Goal: Task Accomplishment & Management: Manage account settings

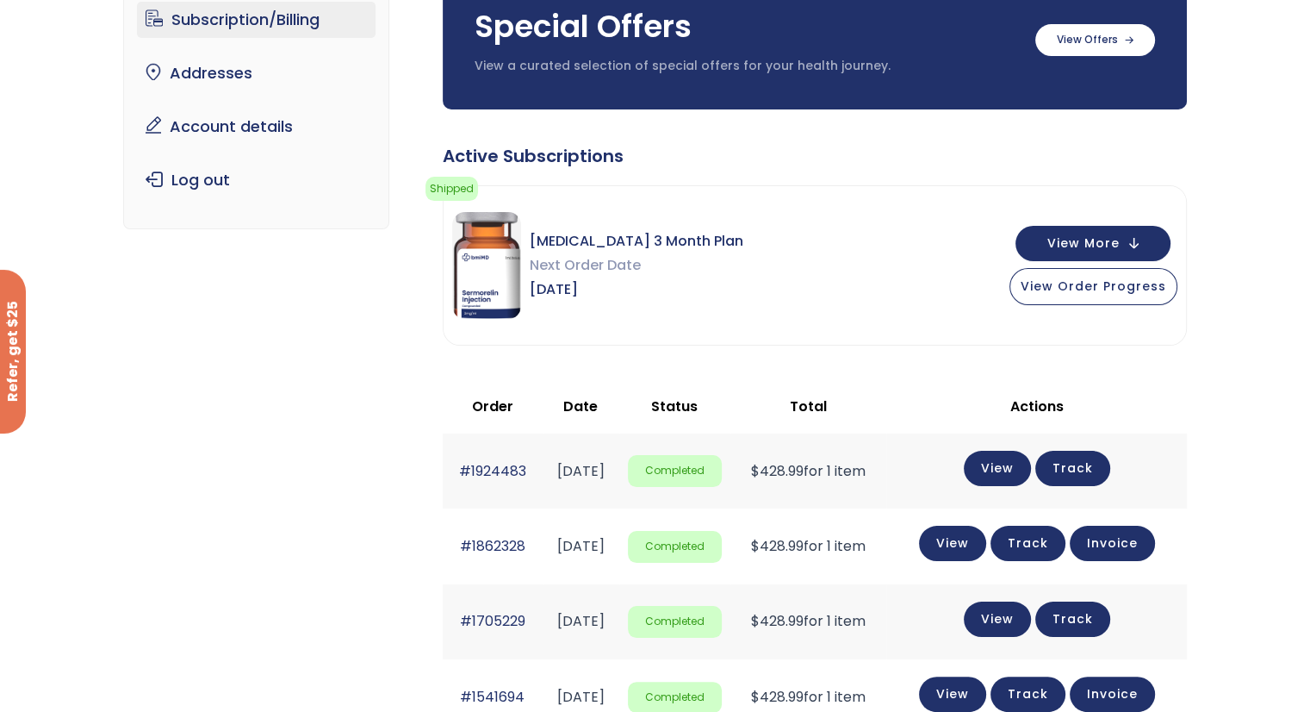
scroll to position [345, 0]
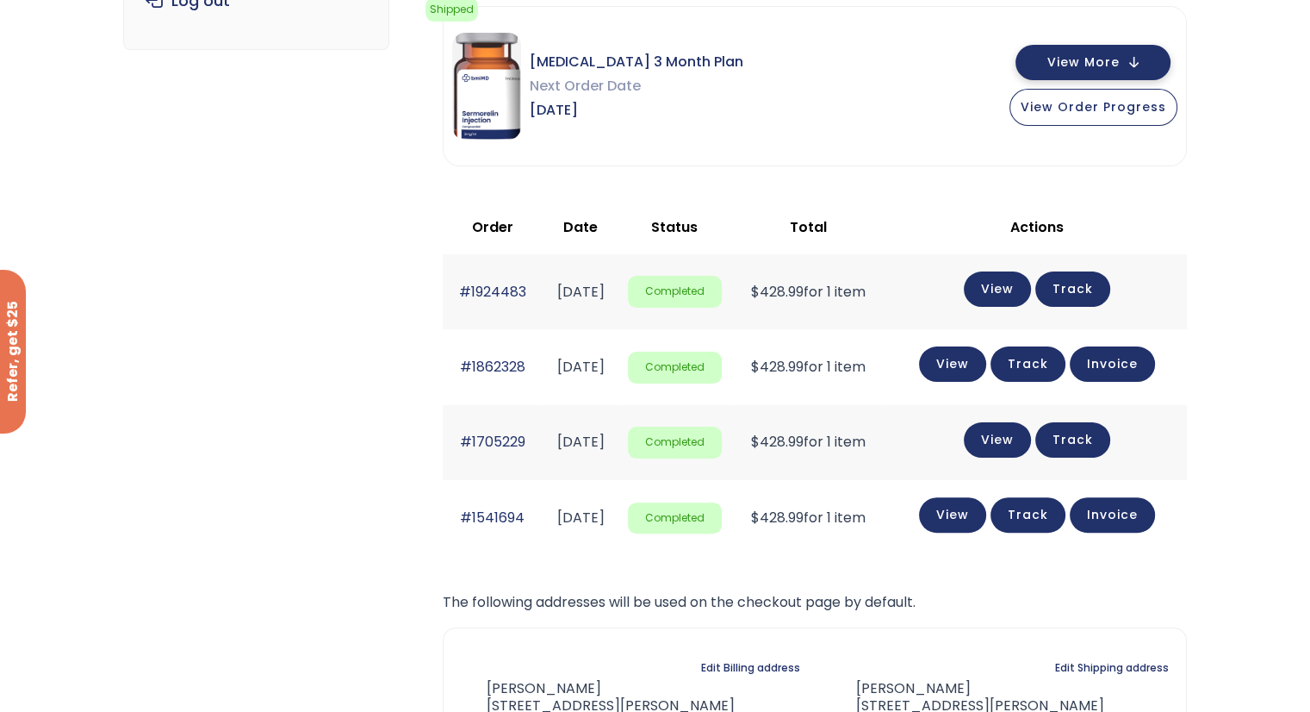
click at [1134, 61] on button "View More" at bounding box center [1093, 62] width 155 height 35
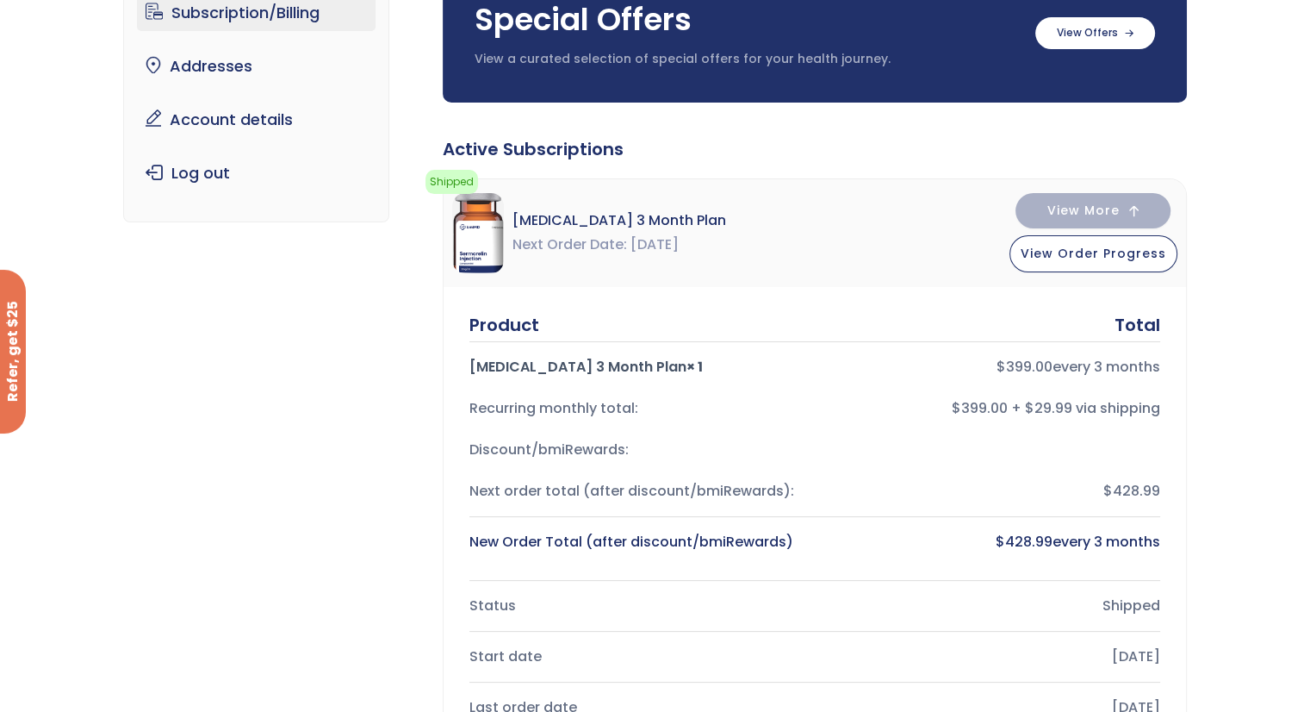
scroll to position [0, 0]
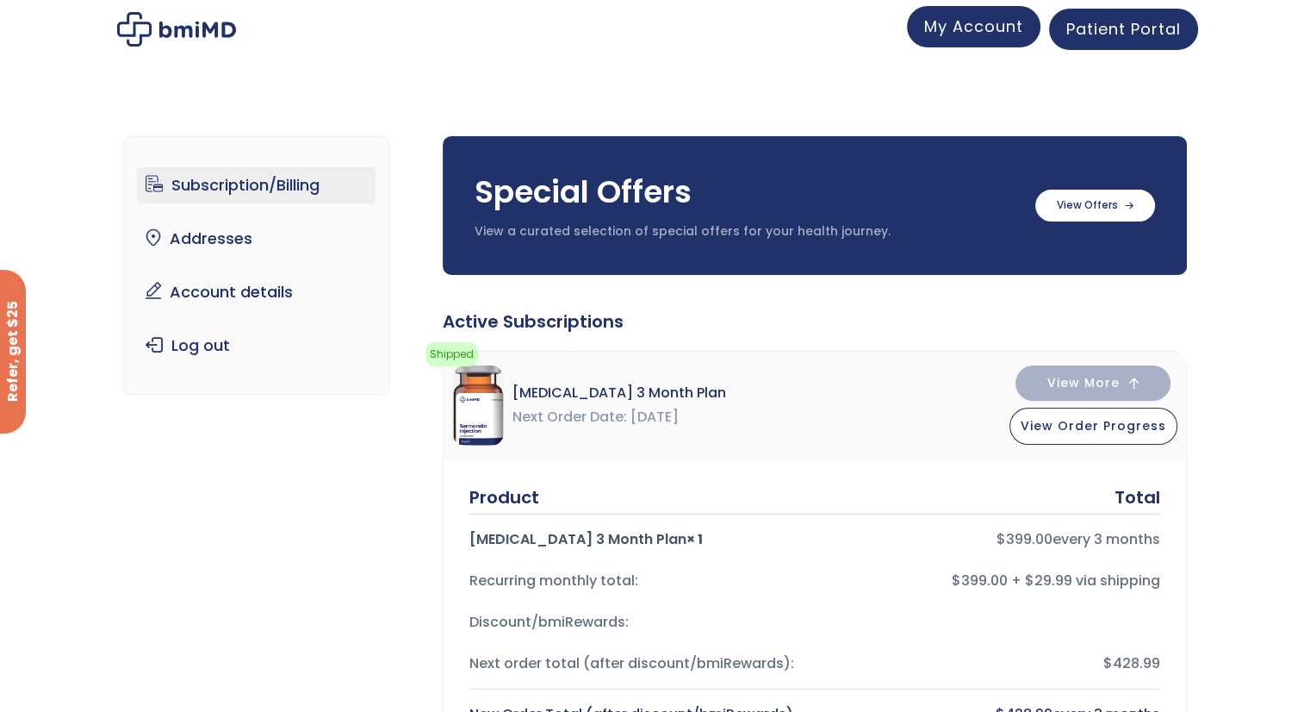
click at [976, 30] on span "My Account" at bounding box center [973, 27] width 99 height 22
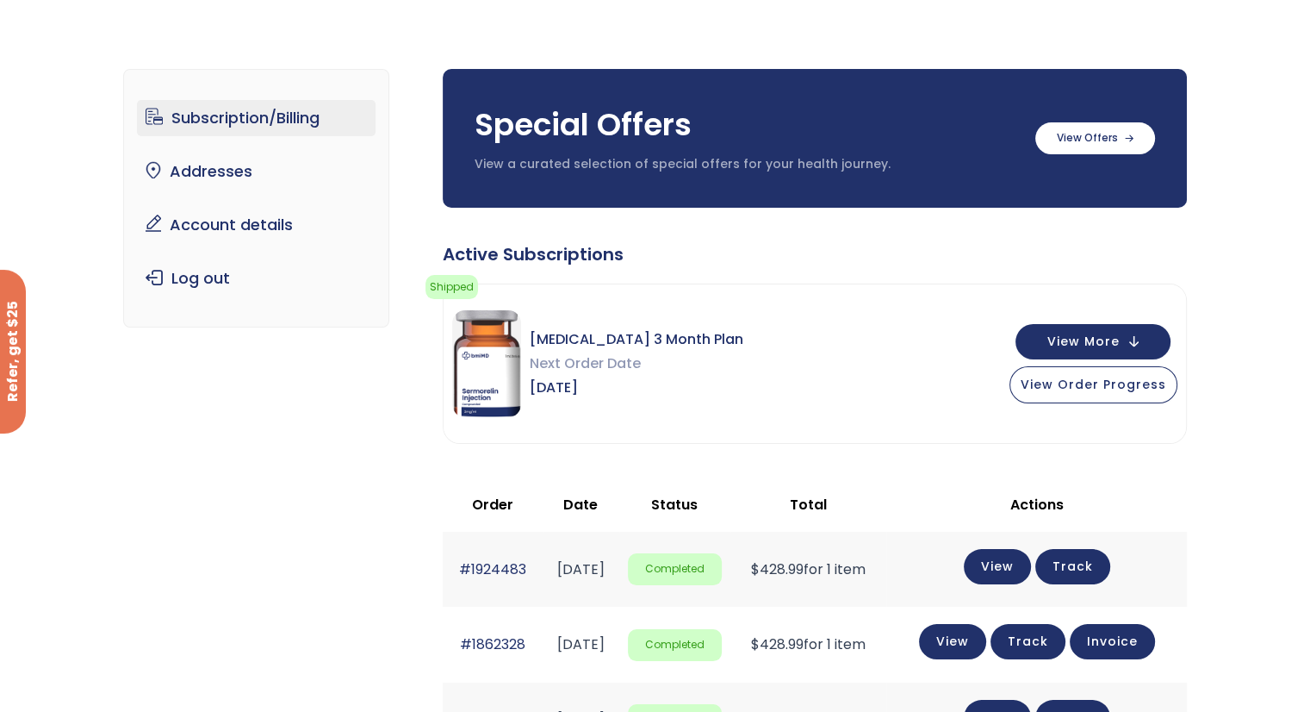
scroll to position [86, 0]
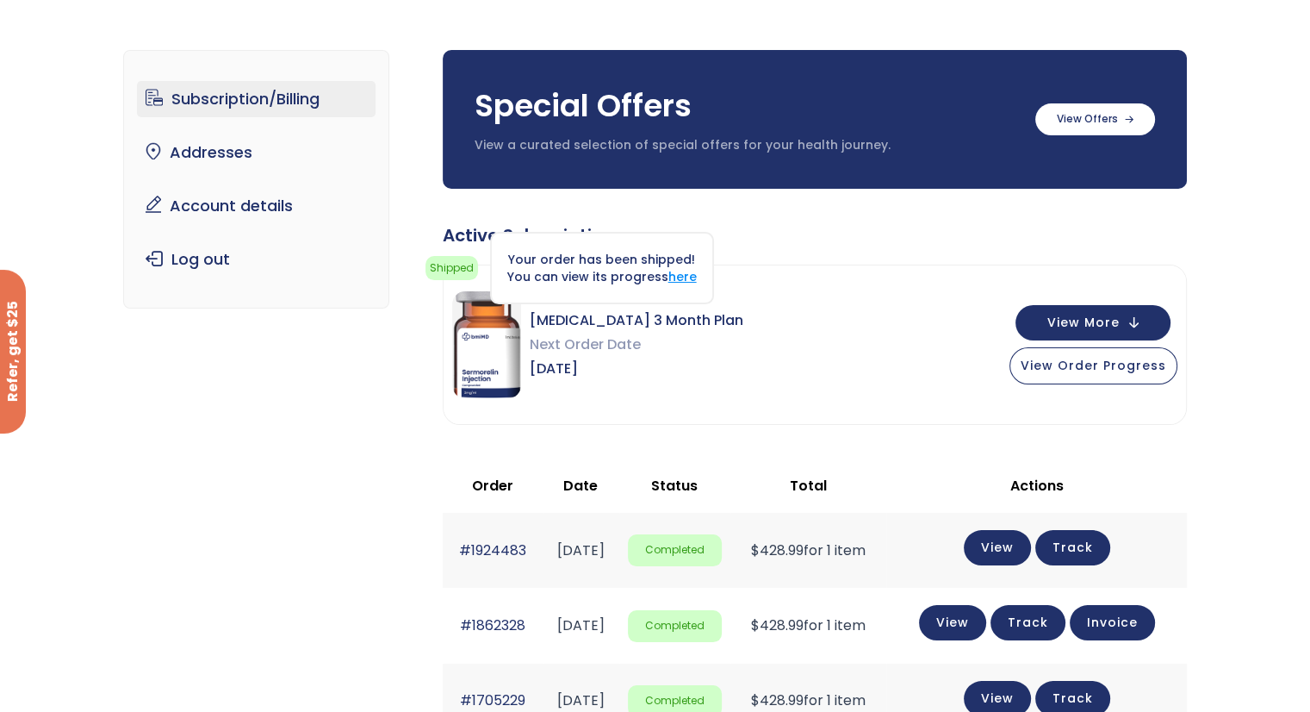
click at [682, 271] on link "here" at bounding box center [682, 276] width 28 height 17
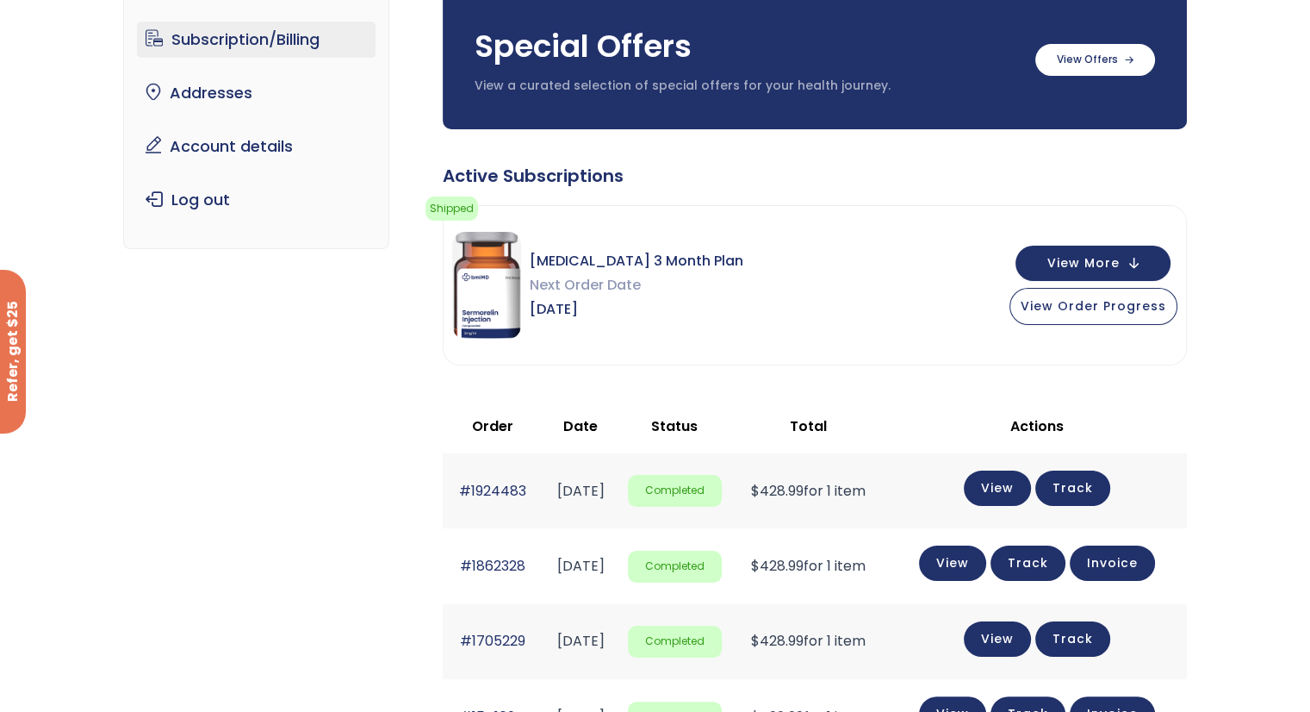
scroll to position [258, 0]
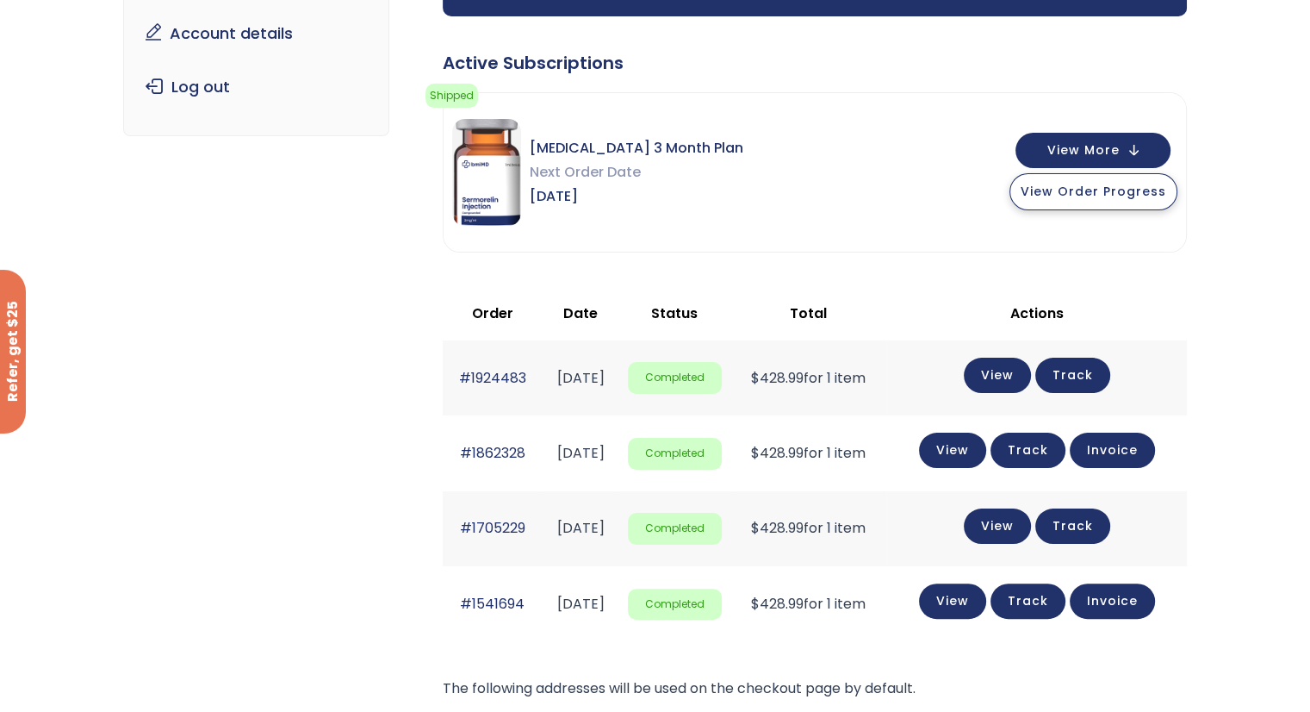
click at [1099, 187] on span "View Order Progress" at bounding box center [1094, 191] width 146 height 17
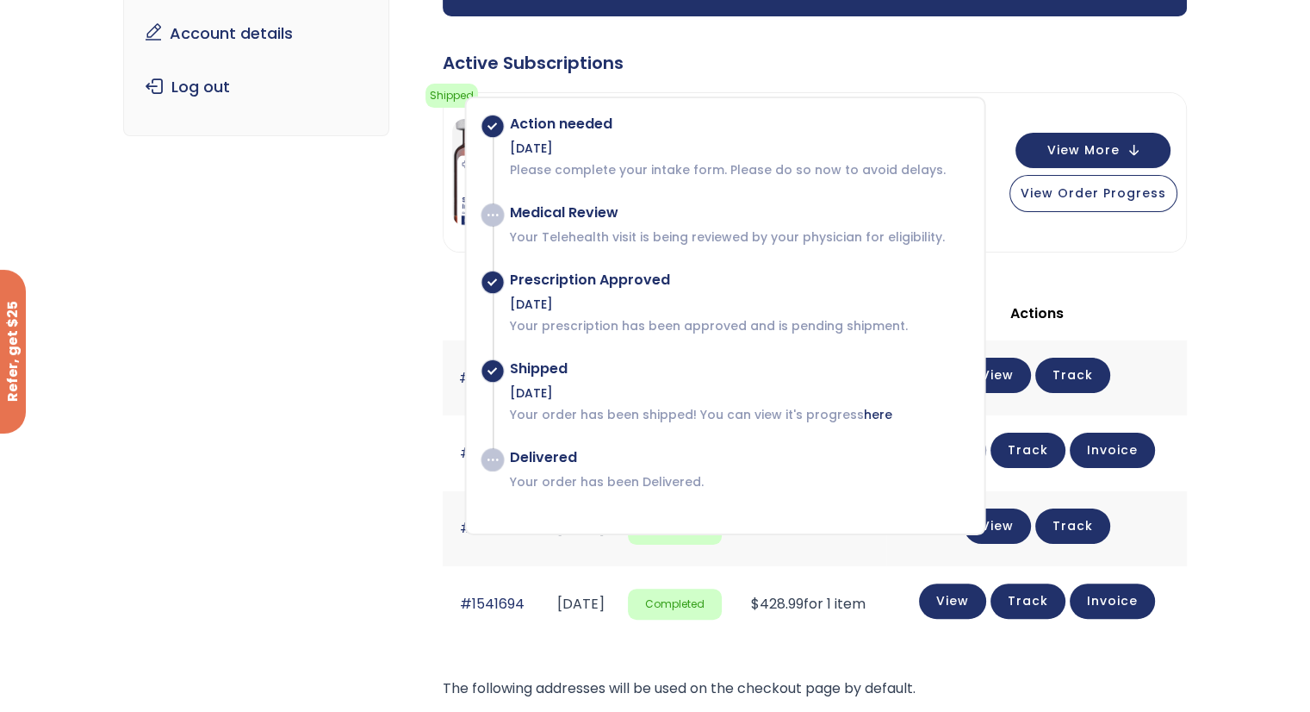
click at [1129, 239] on div "Sermorelin 3 Month Plan Next Order Date Nov 30, 2025 View More View Order Progr…" at bounding box center [815, 172] width 743 height 159
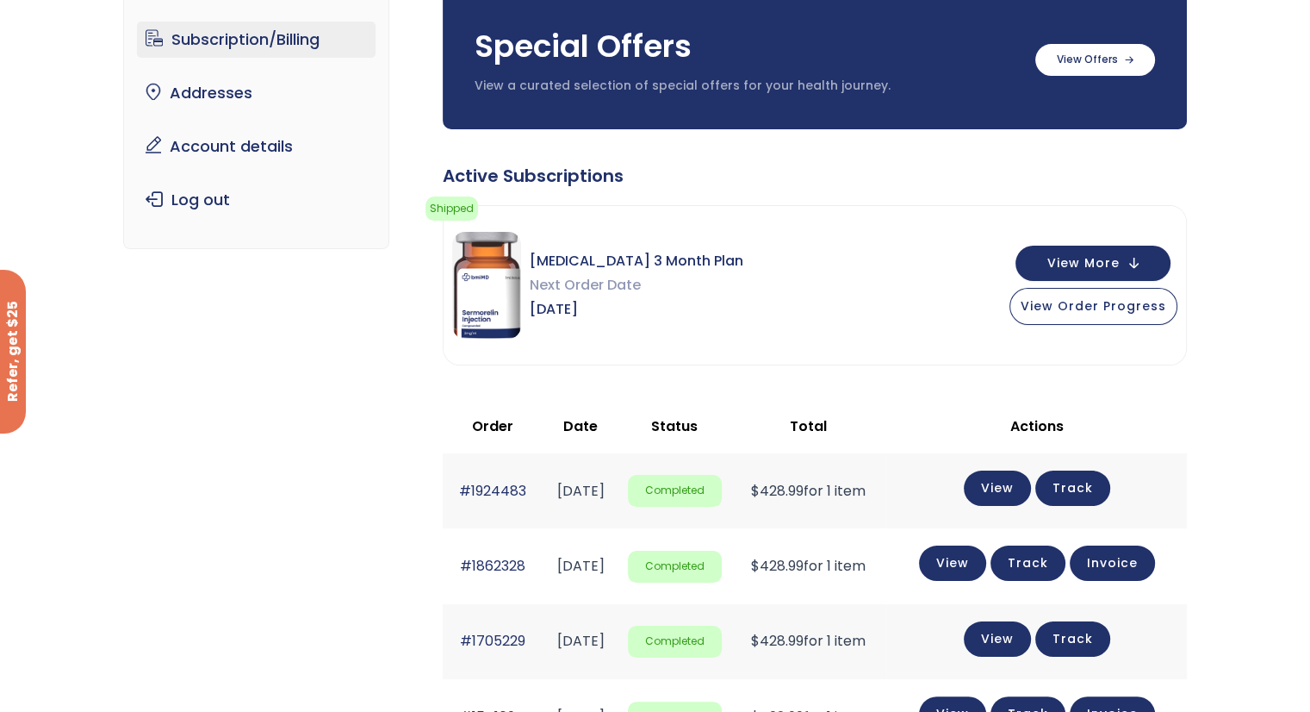
scroll to position [86, 0]
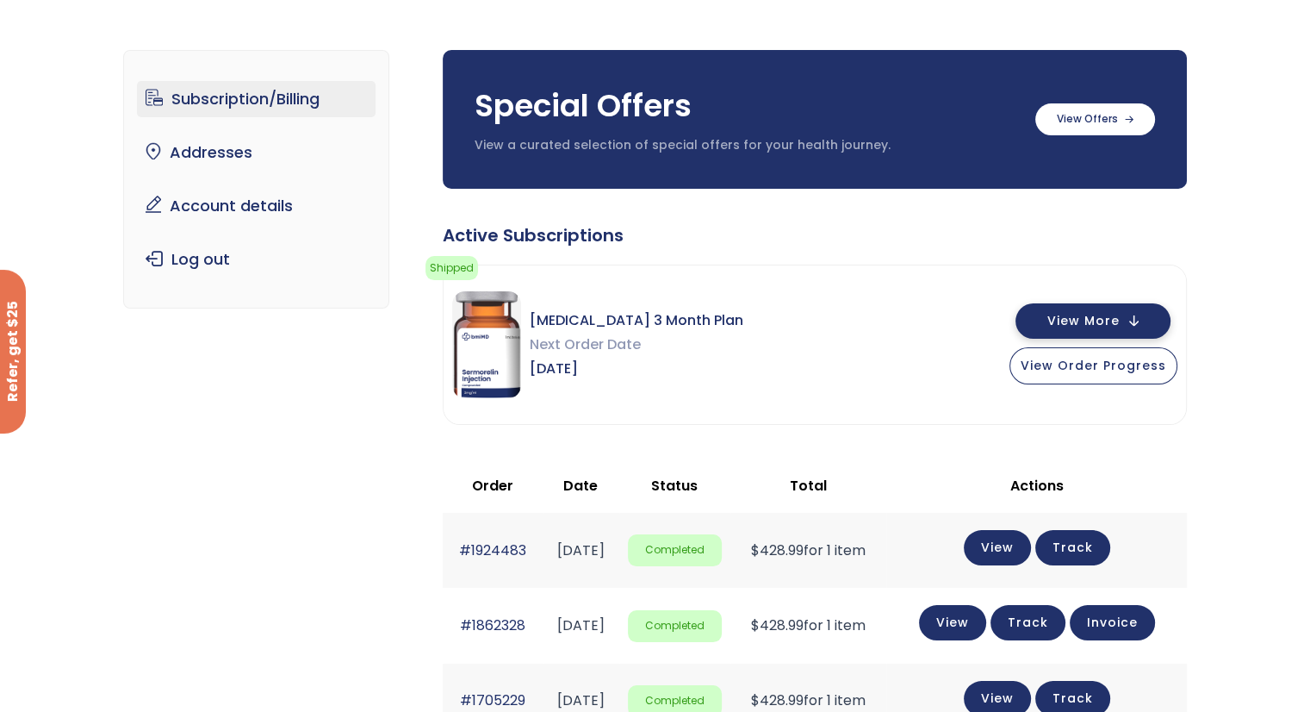
click at [1139, 320] on button "View More" at bounding box center [1093, 320] width 155 height 35
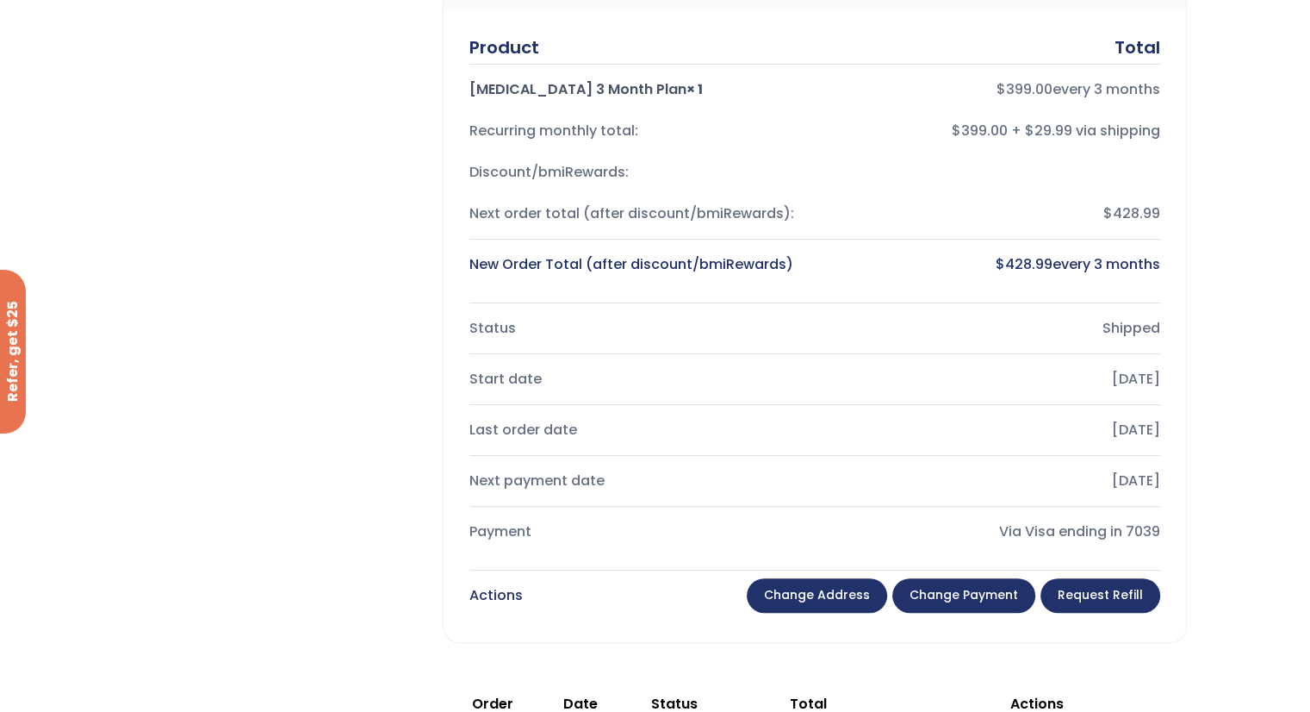
scroll to position [517, 0]
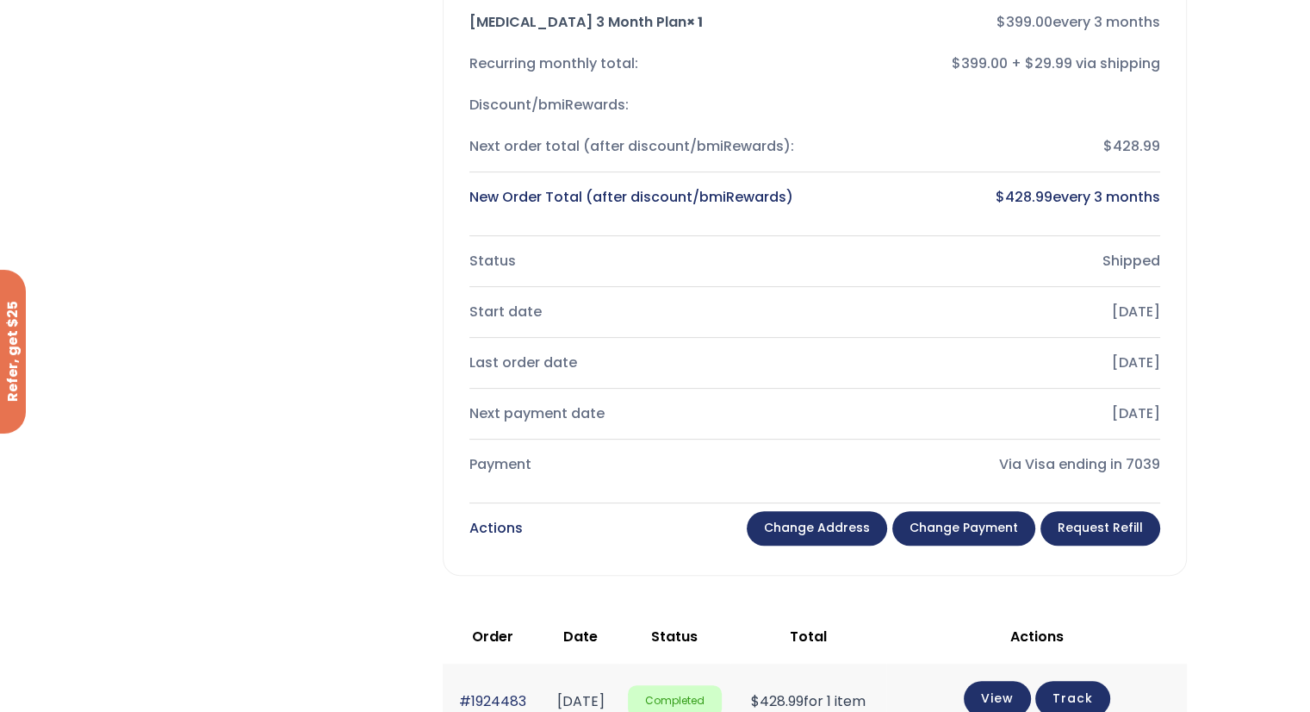
click at [998, 517] on link "Change payment" at bounding box center [963, 528] width 143 height 34
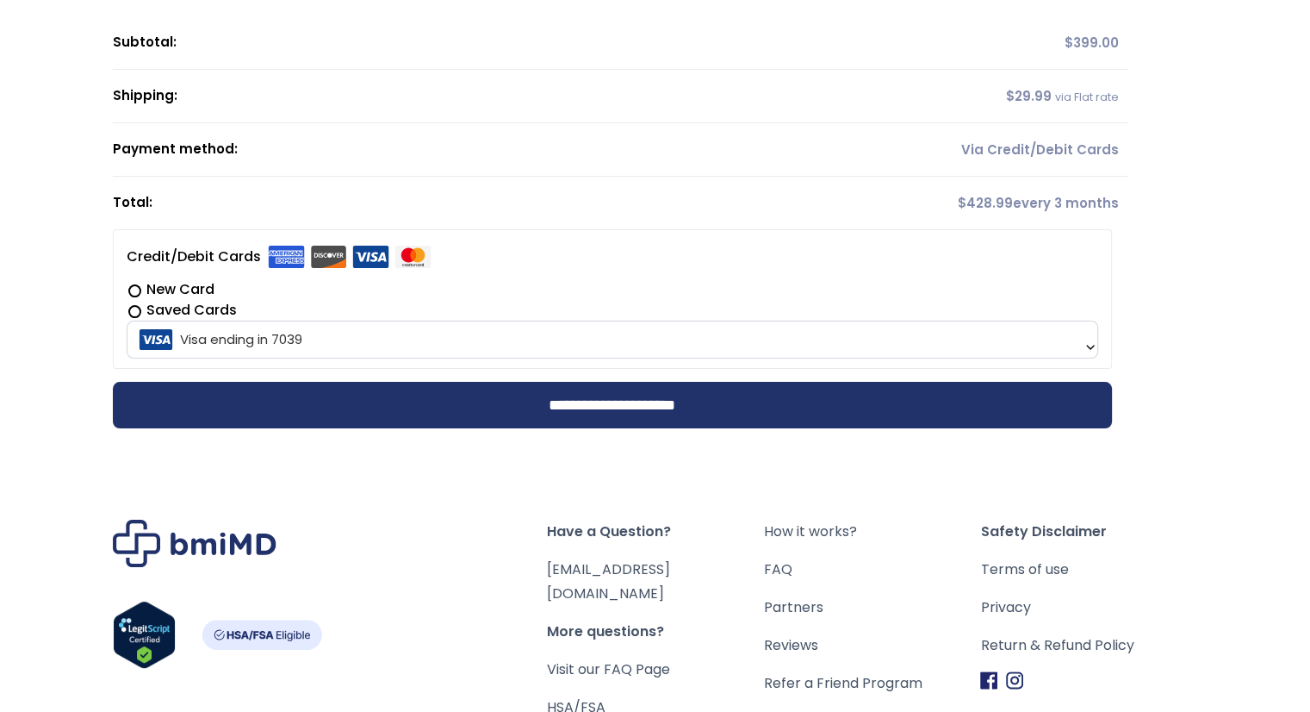
scroll to position [258, 0]
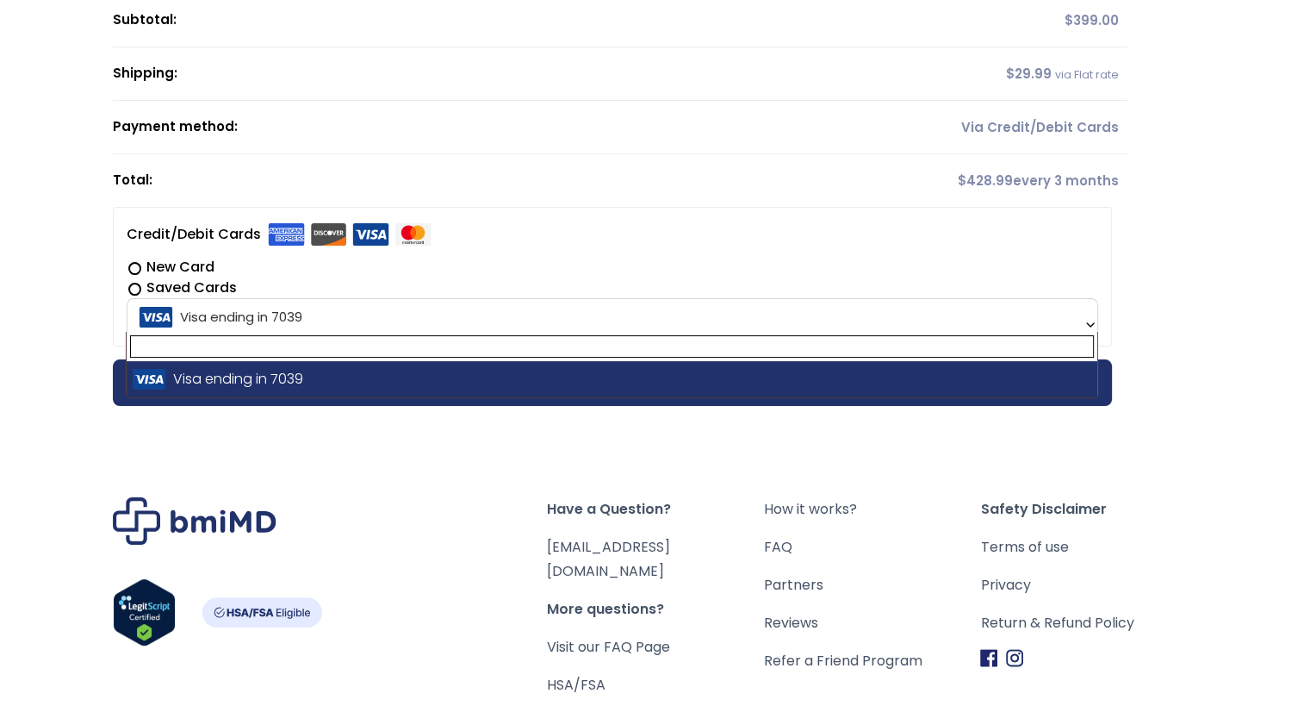
click at [1085, 323] on b at bounding box center [1091, 325] width 14 height 14
click at [1052, 252] on div "**********" at bounding box center [613, 290] width 972 height 84
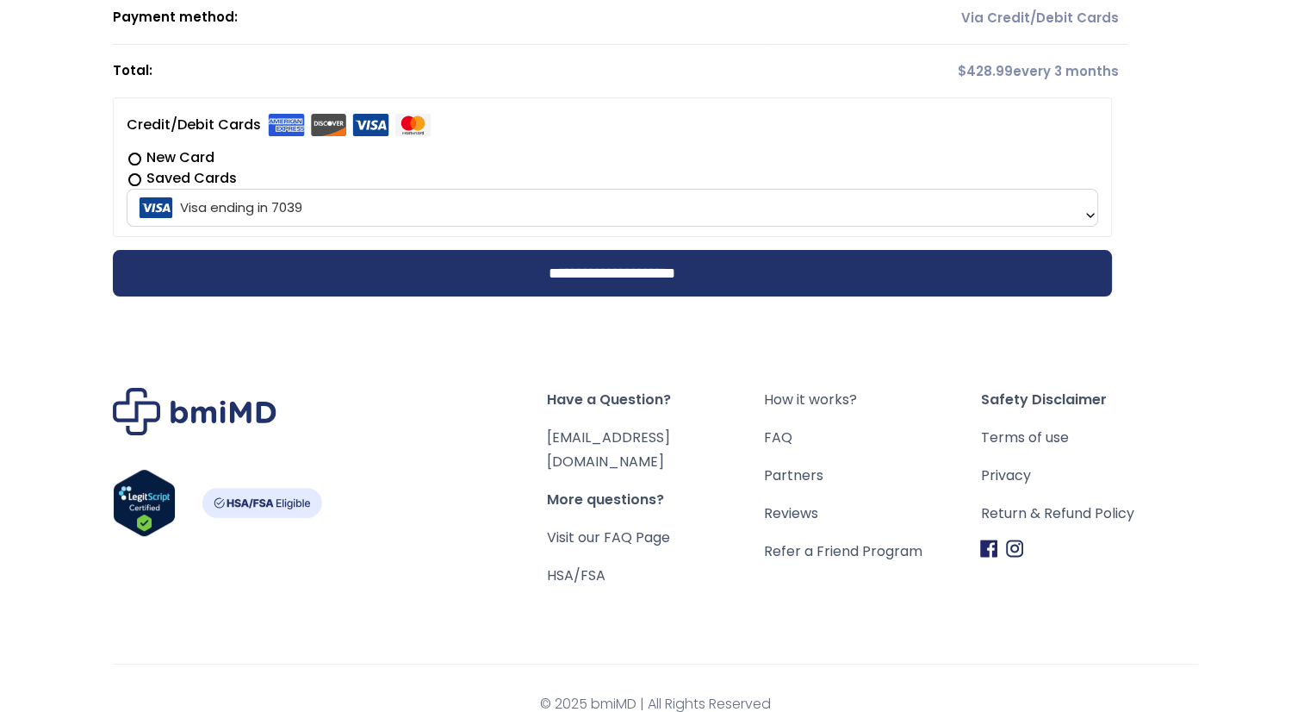
scroll to position [369, 0]
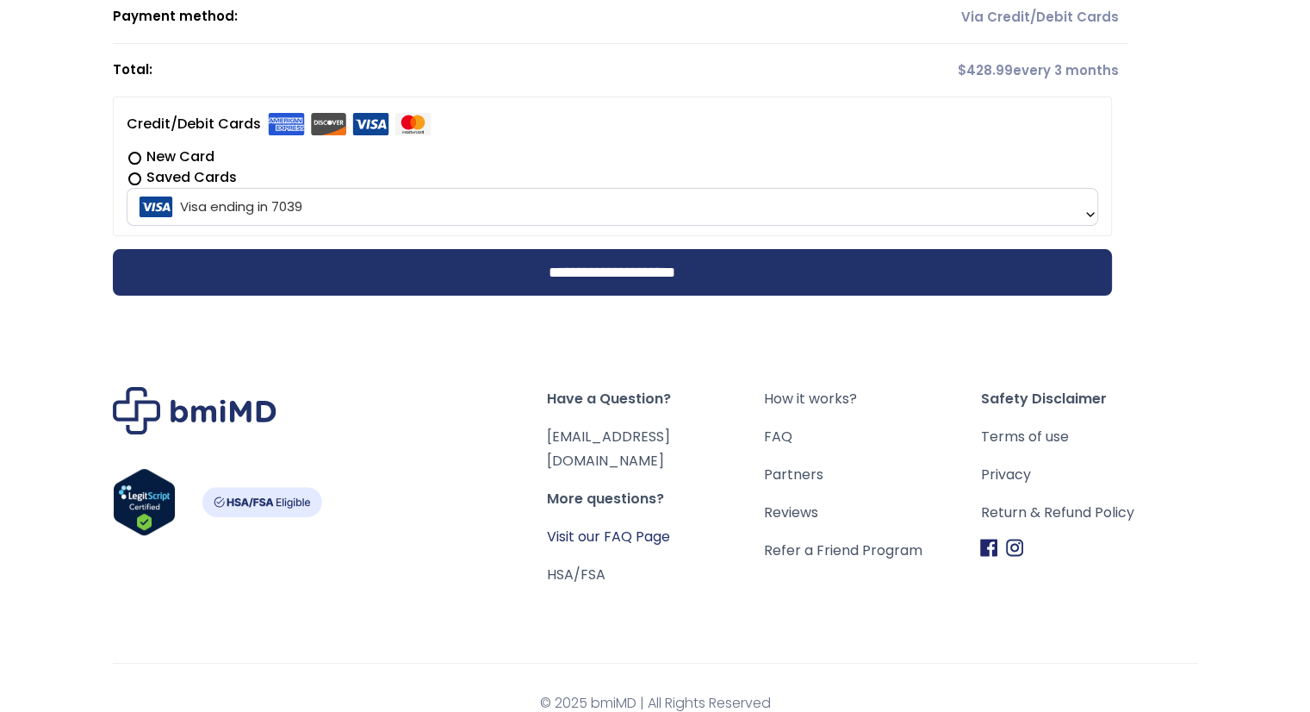
click at [582, 526] on link "Visit our FAQ Page" at bounding box center [608, 536] width 123 height 20
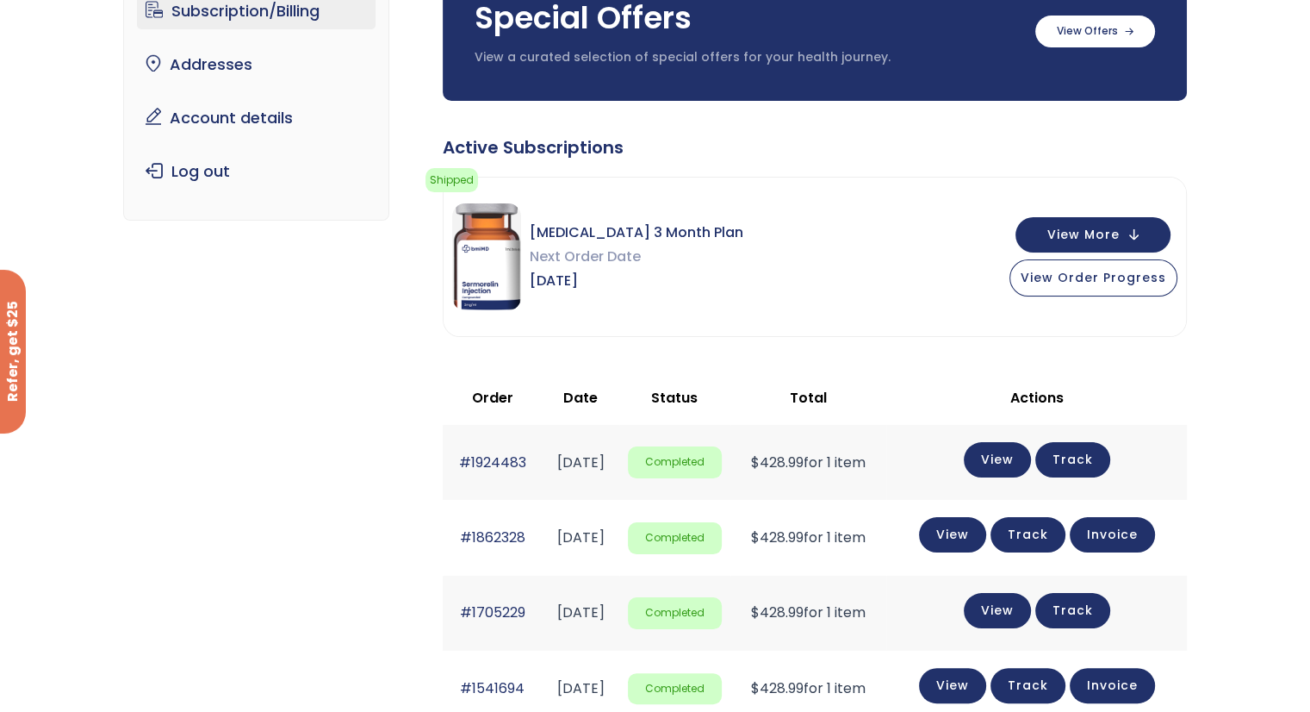
scroll to position [86, 0]
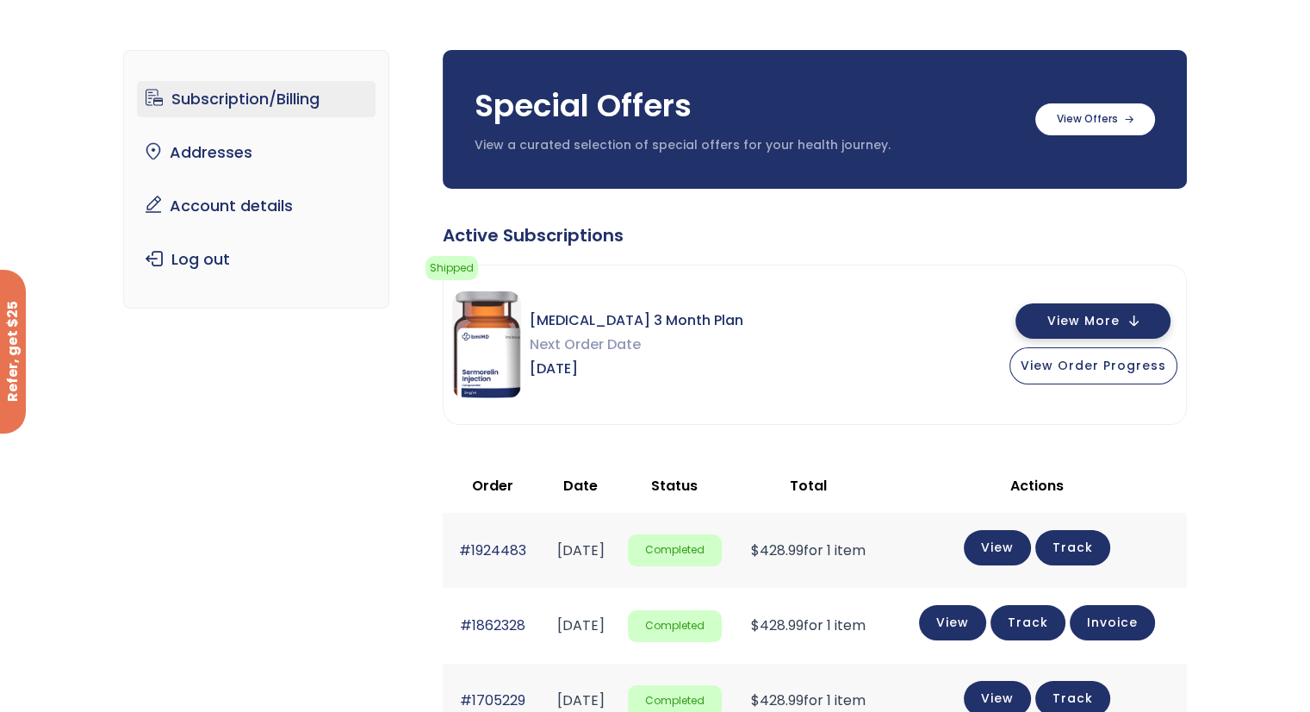
click at [1138, 314] on button "View More" at bounding box center [1093, 320] width 155 height 35
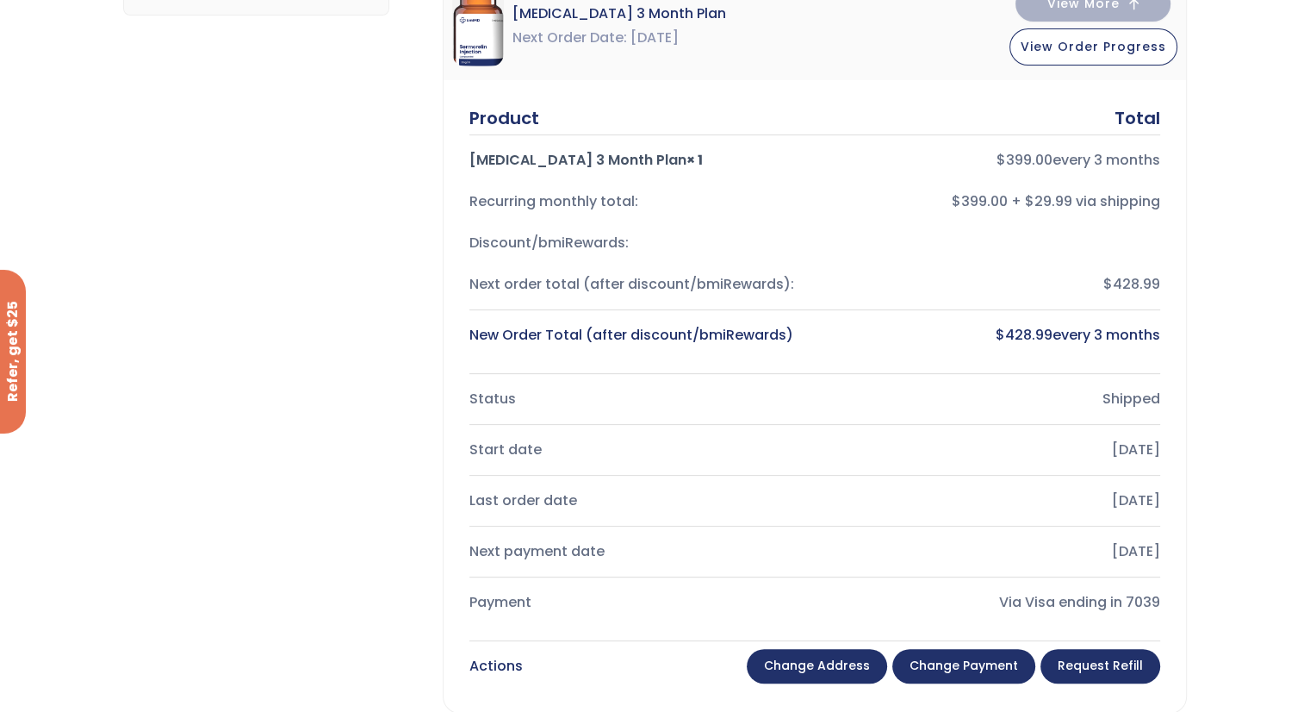
scroll to position [431, 0]
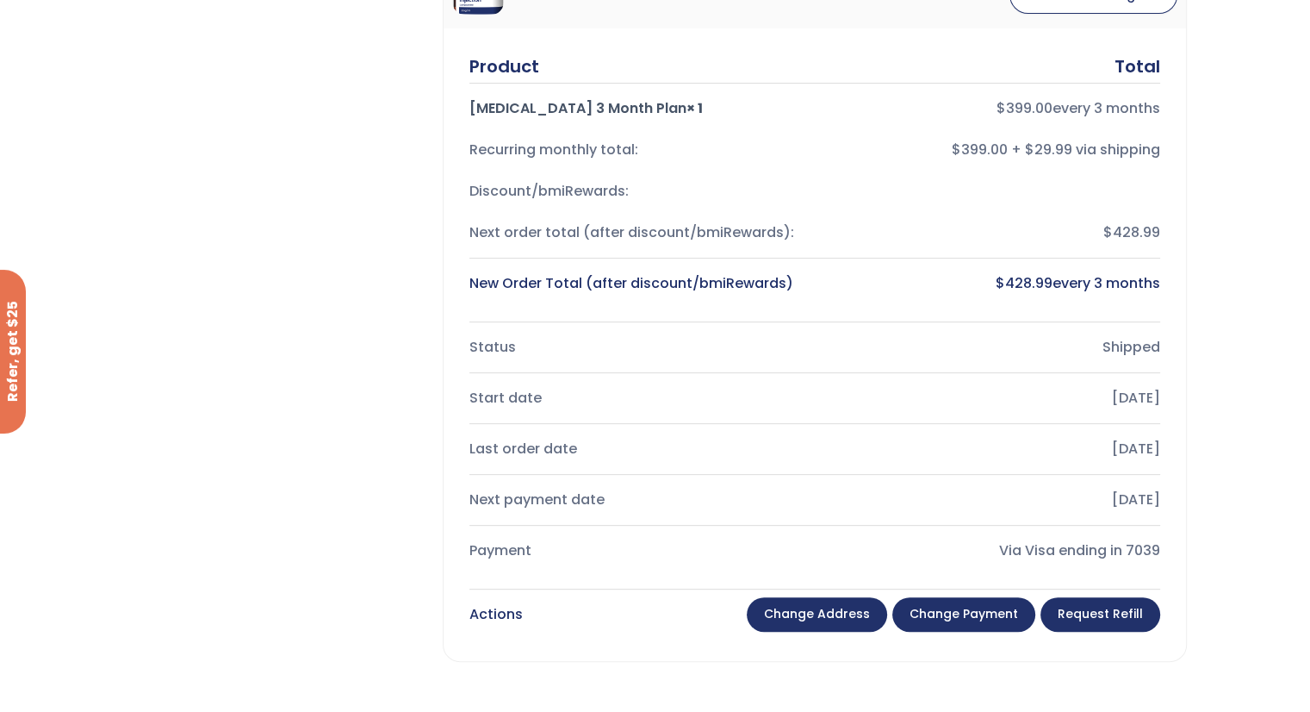
click at [1101, 611] on link "Request Refill" at bounding box center [1101, 614] width 120 height 34
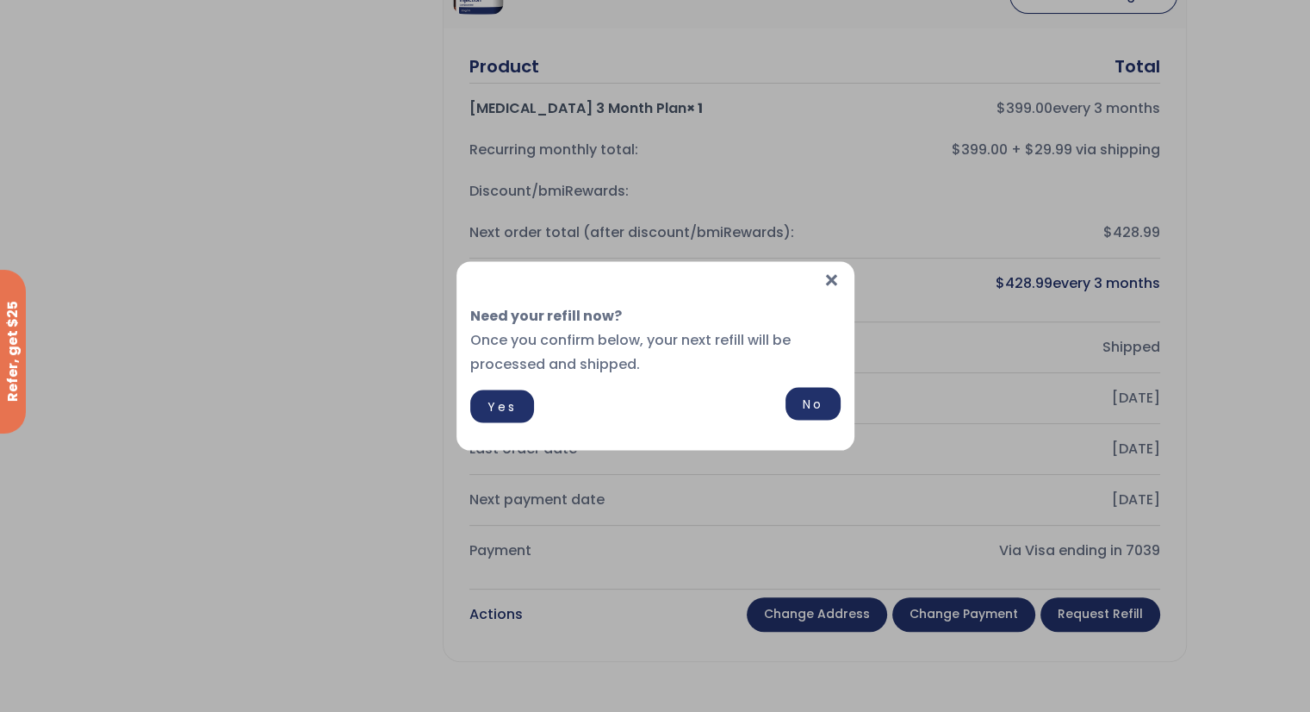
click at [808, 404] on link "No" at bounding box center [813, 404] width 55 height 33
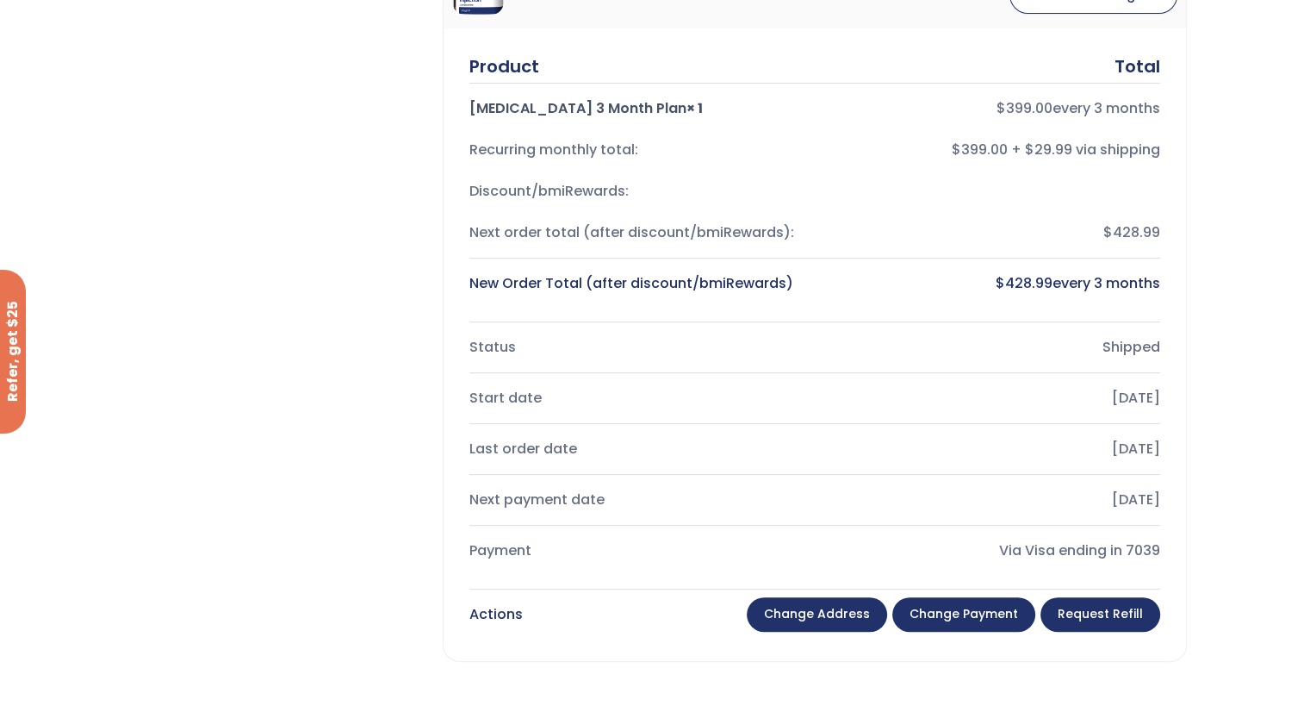
click at [968, 606] on link "Change payment" at bounding box center [963, 614] width 143 height 34
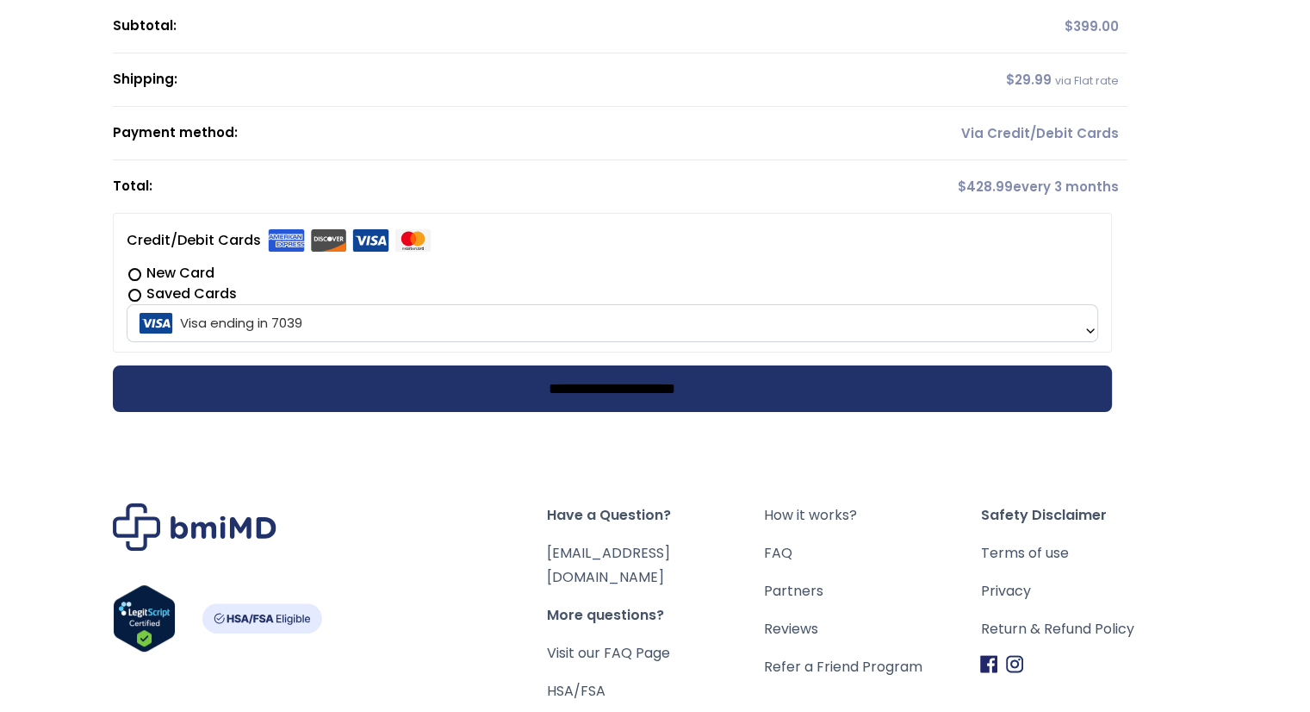
scroll to position [258, 0]
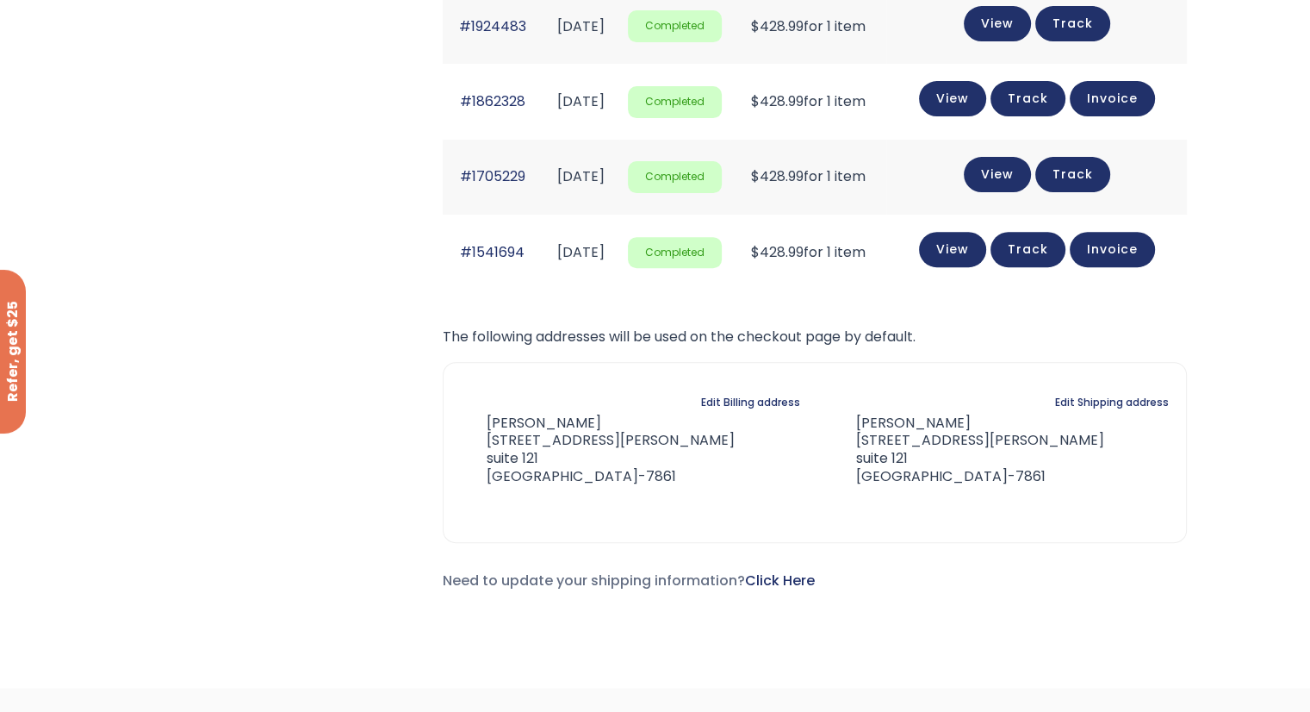
scroll to position [346, 0]
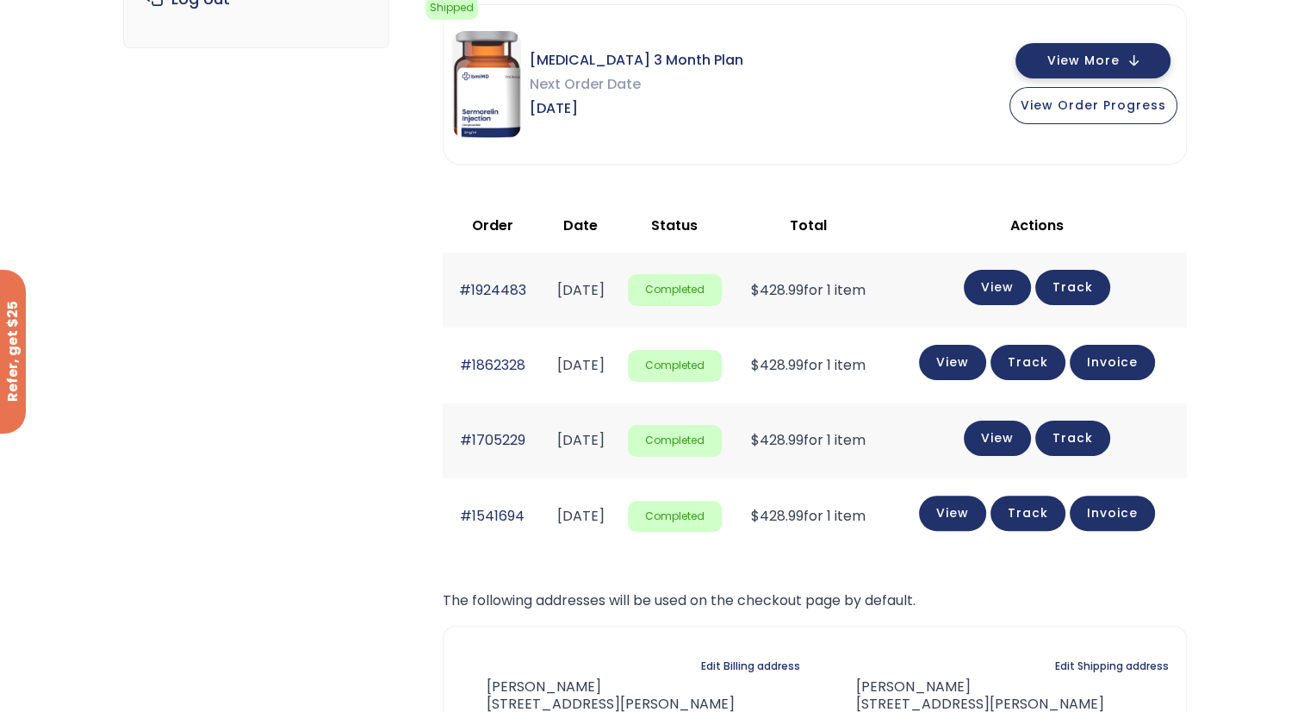
click at [1089, 59] on span "View More" at bounding box center [1084, 60] width 72 height 11
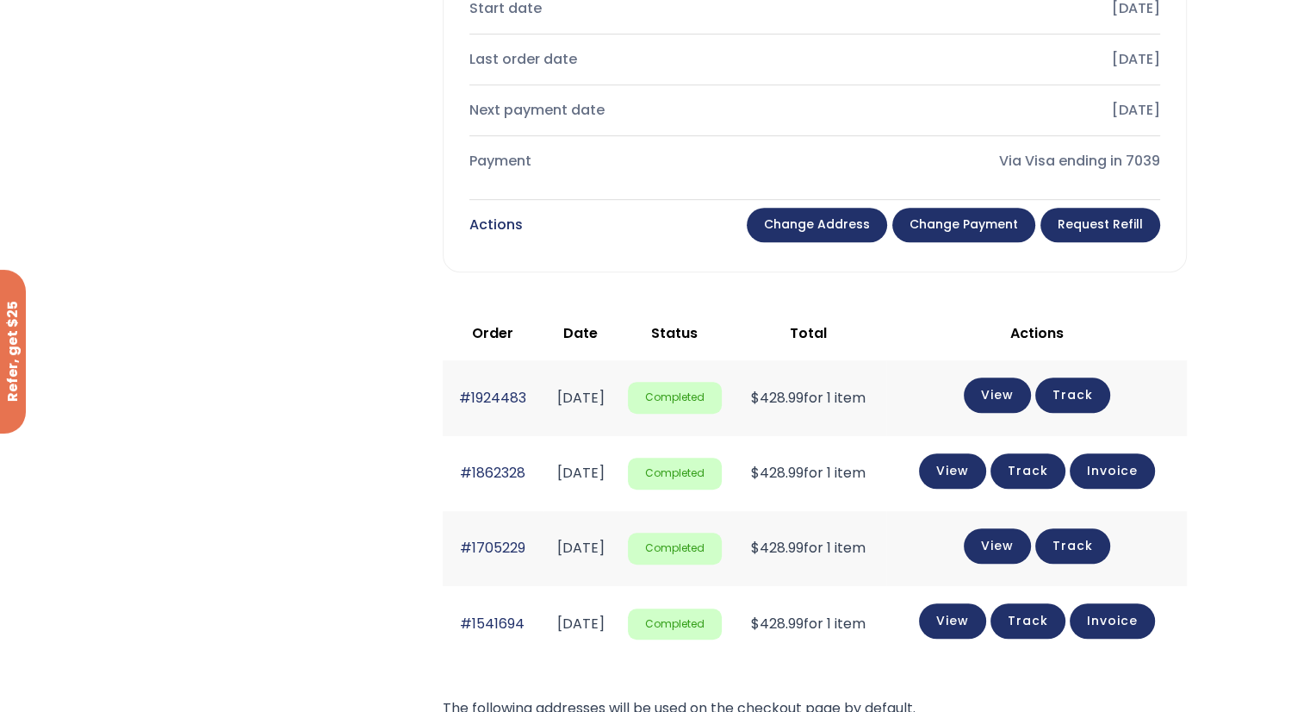
scroll to position [863, 0]
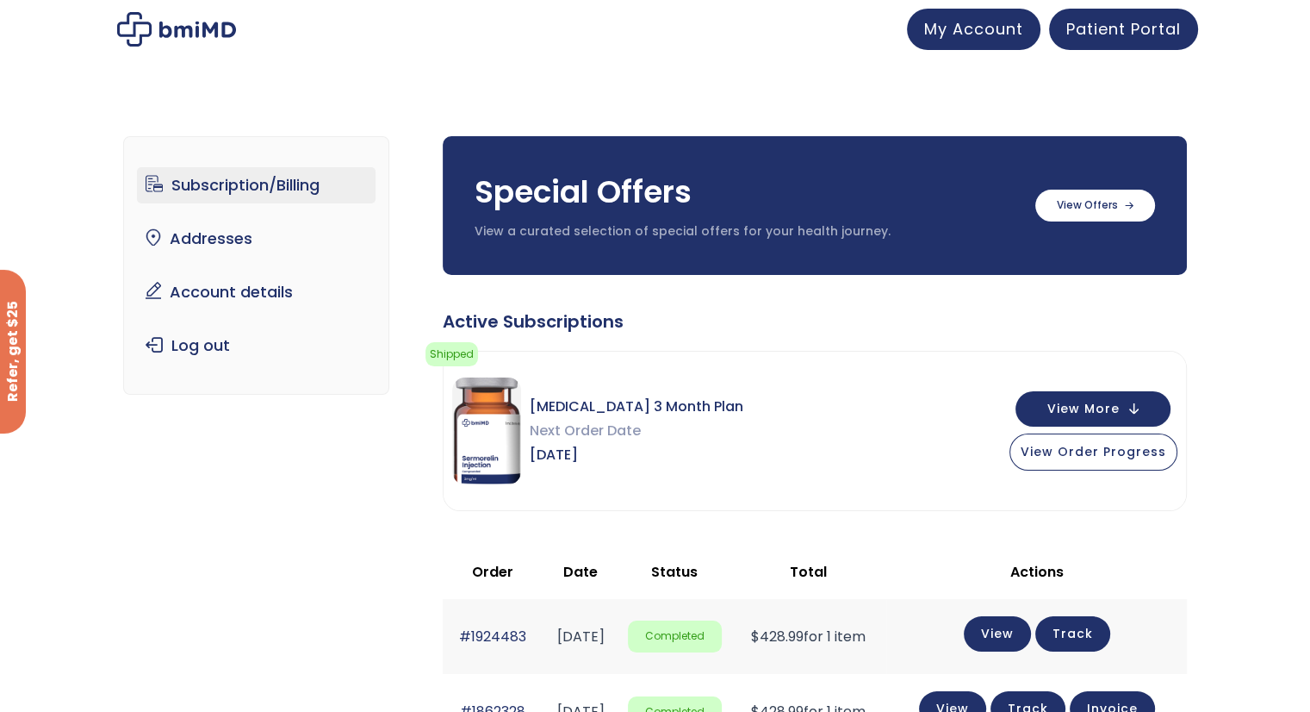
click at [610, 432] on span "Next Order Date" at bounding box center [637, 431] width 214 height 24
click at [1101, 404] on span "View More" at bounding box center [1084, 406] width 72 height 11
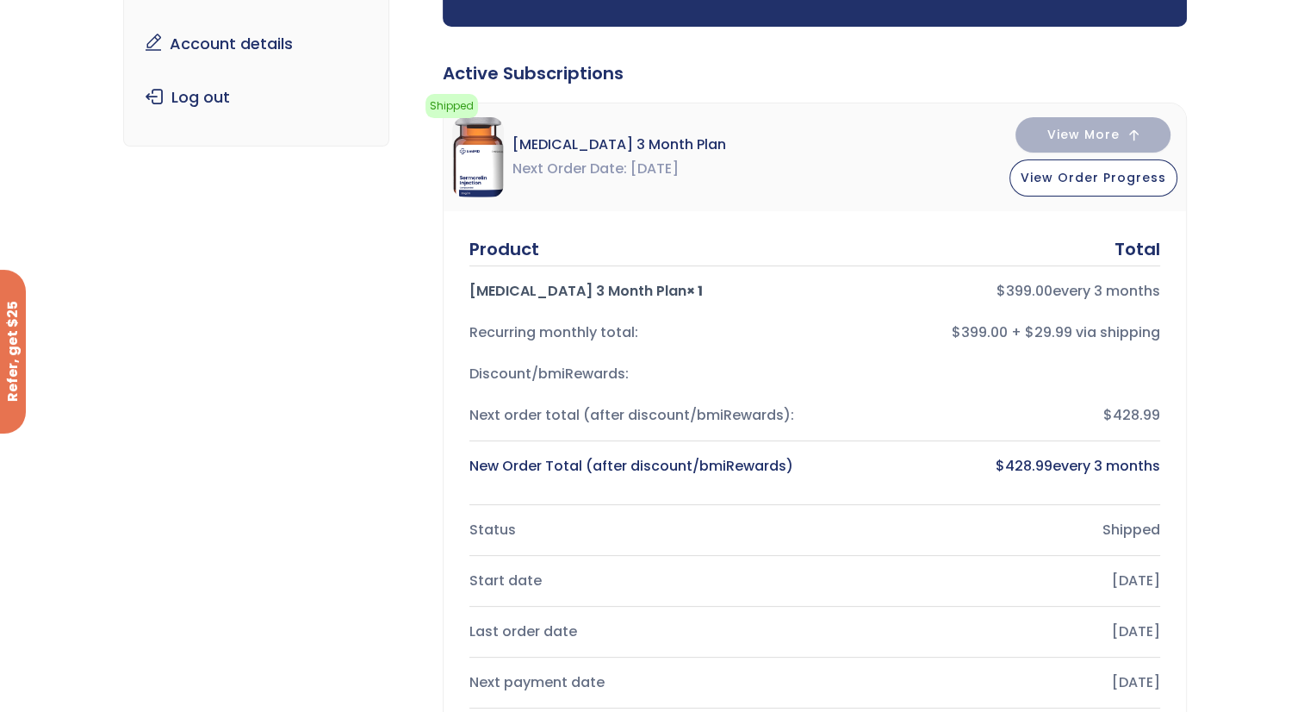
scroll to position [86, 0]
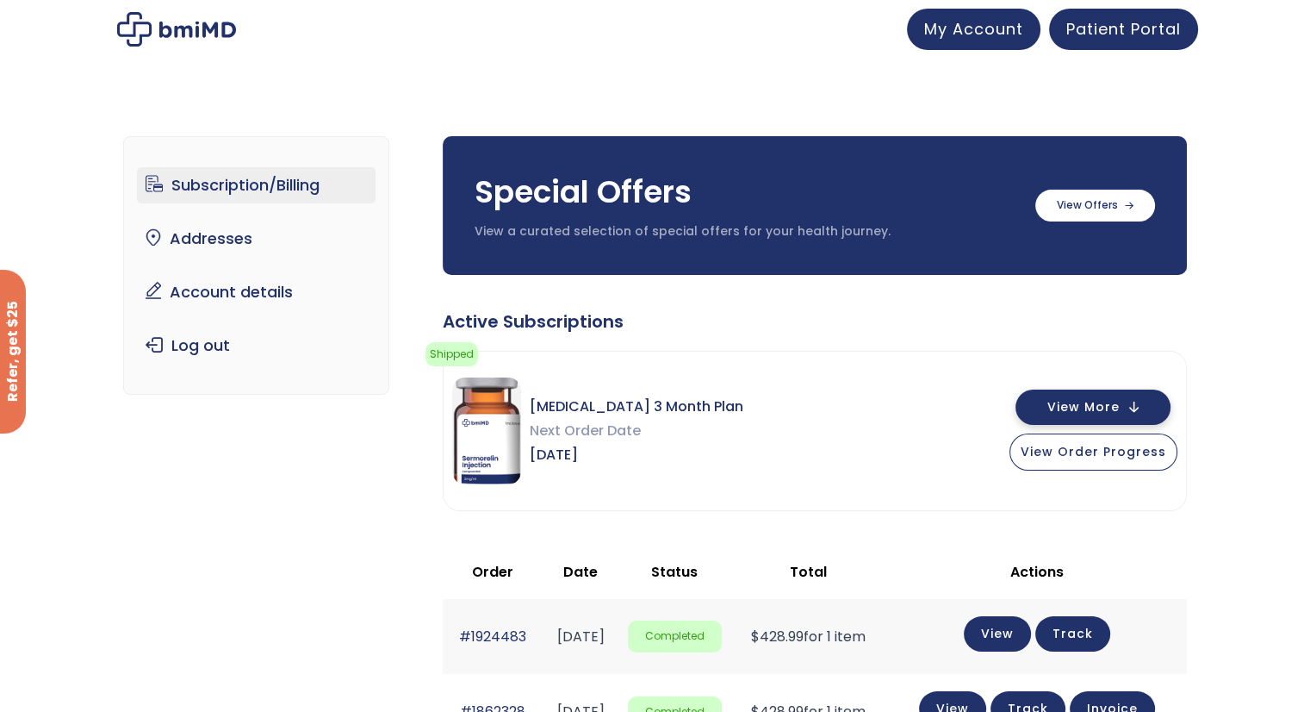
click at [1137, 401] on button "View More" at bounding box center [1093, 406] width 155 height 35
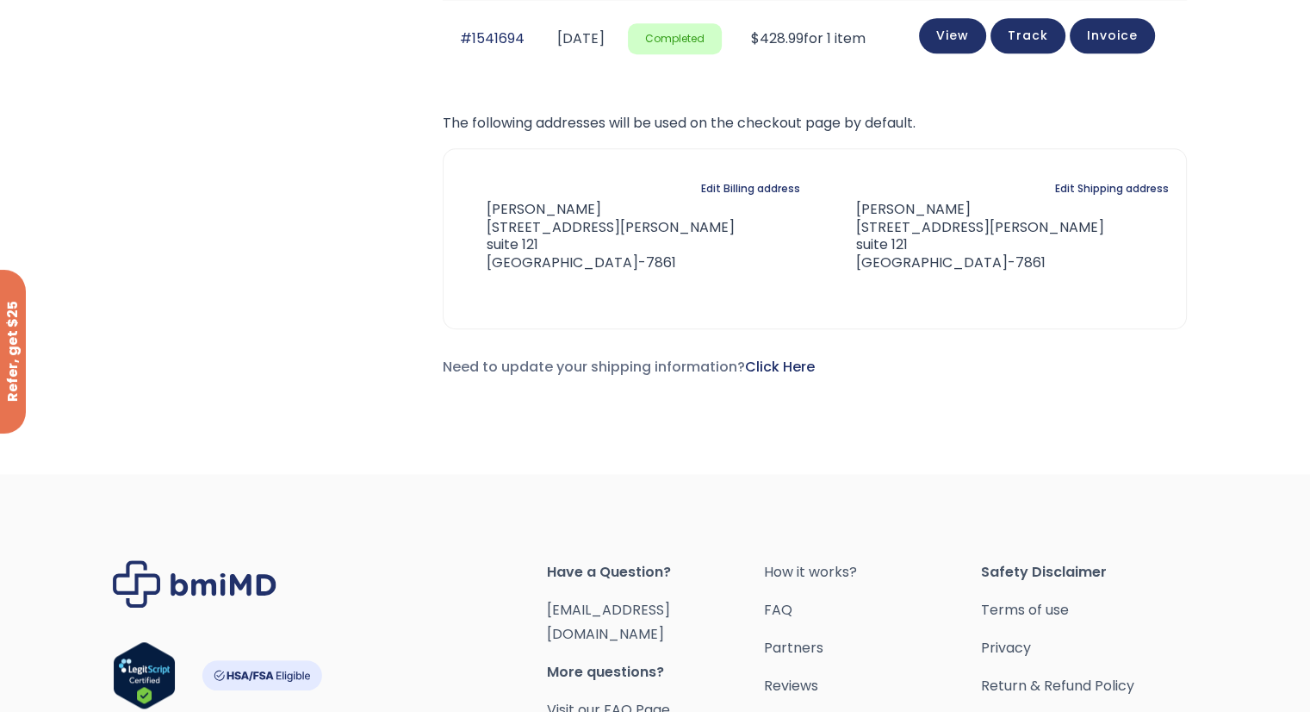
scroll to position [1464, 0]
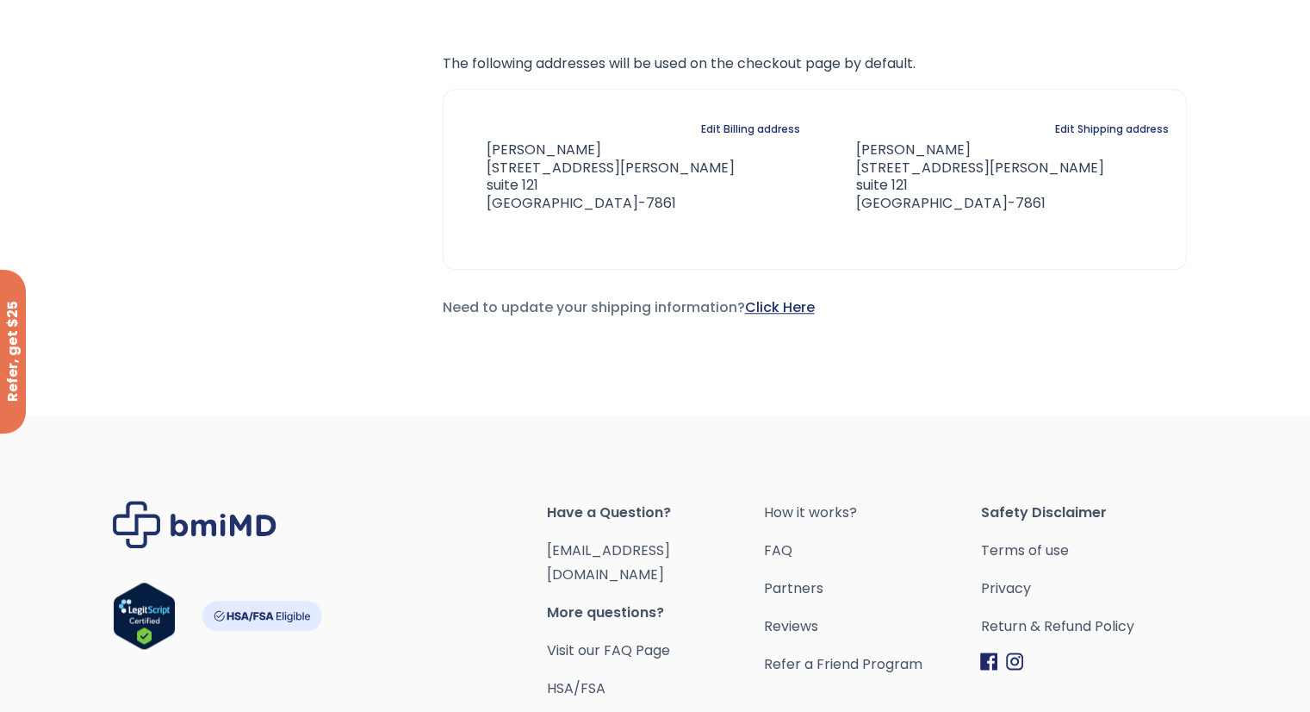
click at [776, 298] on link "Click Here" at bounding box center [780, 307] width 70 height 20
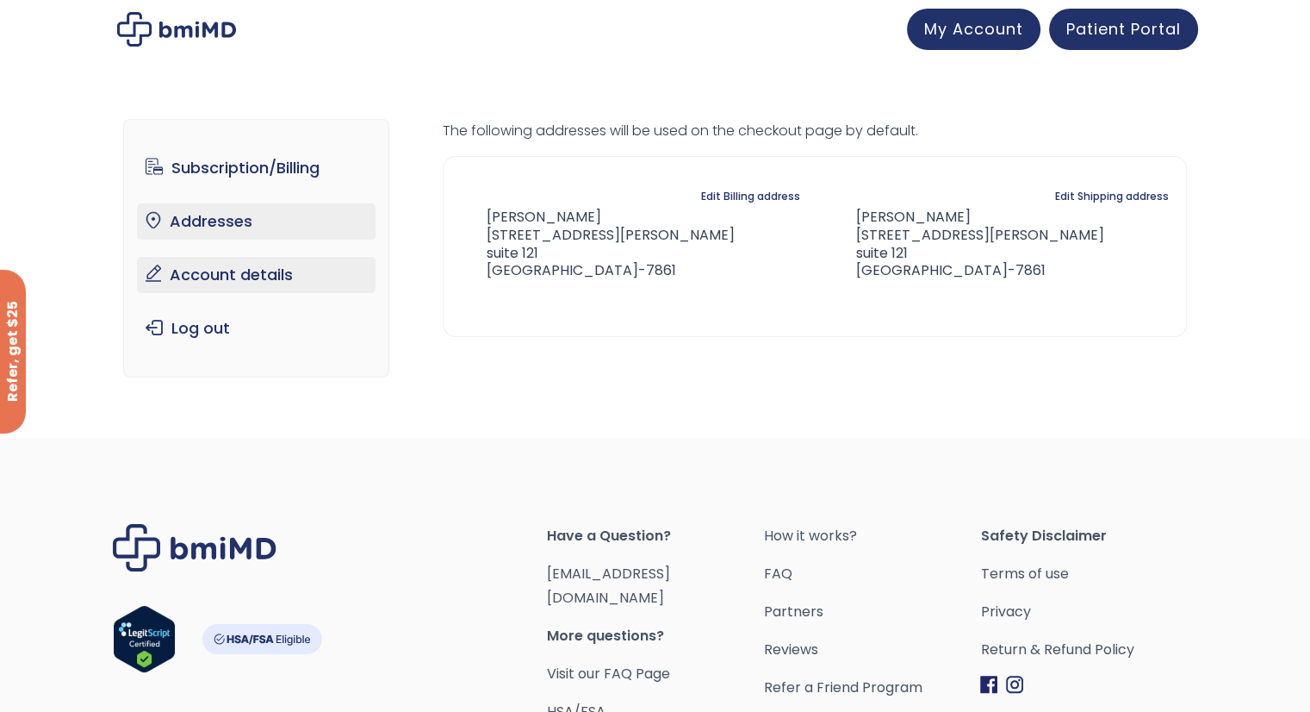
click at [235, 276] on link "Account details" at bounding box center [256, 275] width 239 height 36
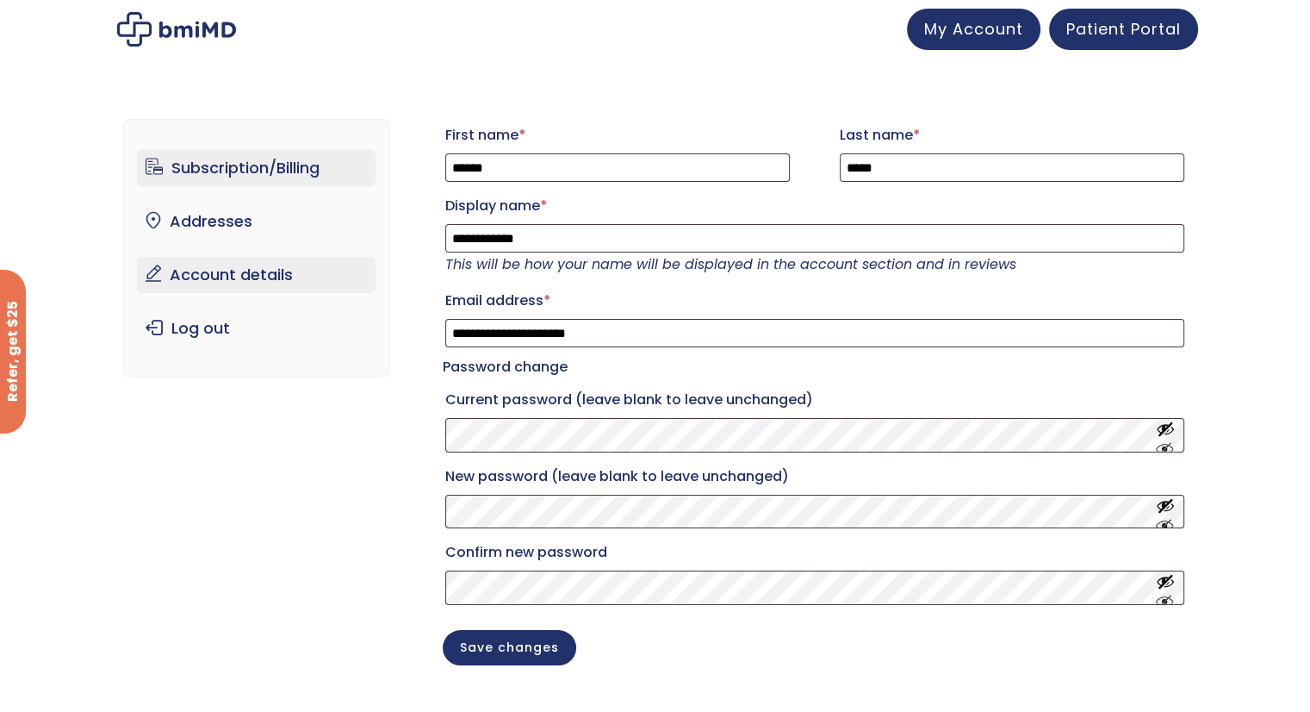
click at [248, 171] on link "Subscription/Billing" at bounding box center [256, 168] width 239 height 36
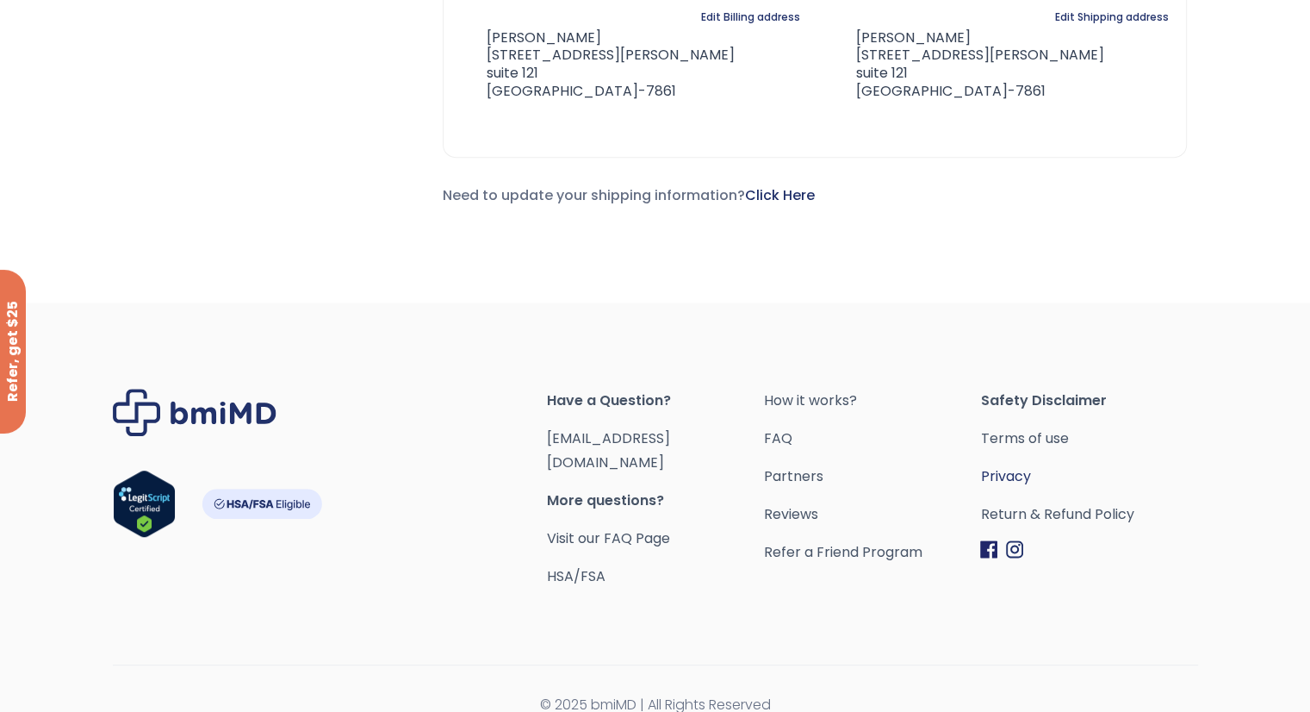
scroll to position [909, 0]
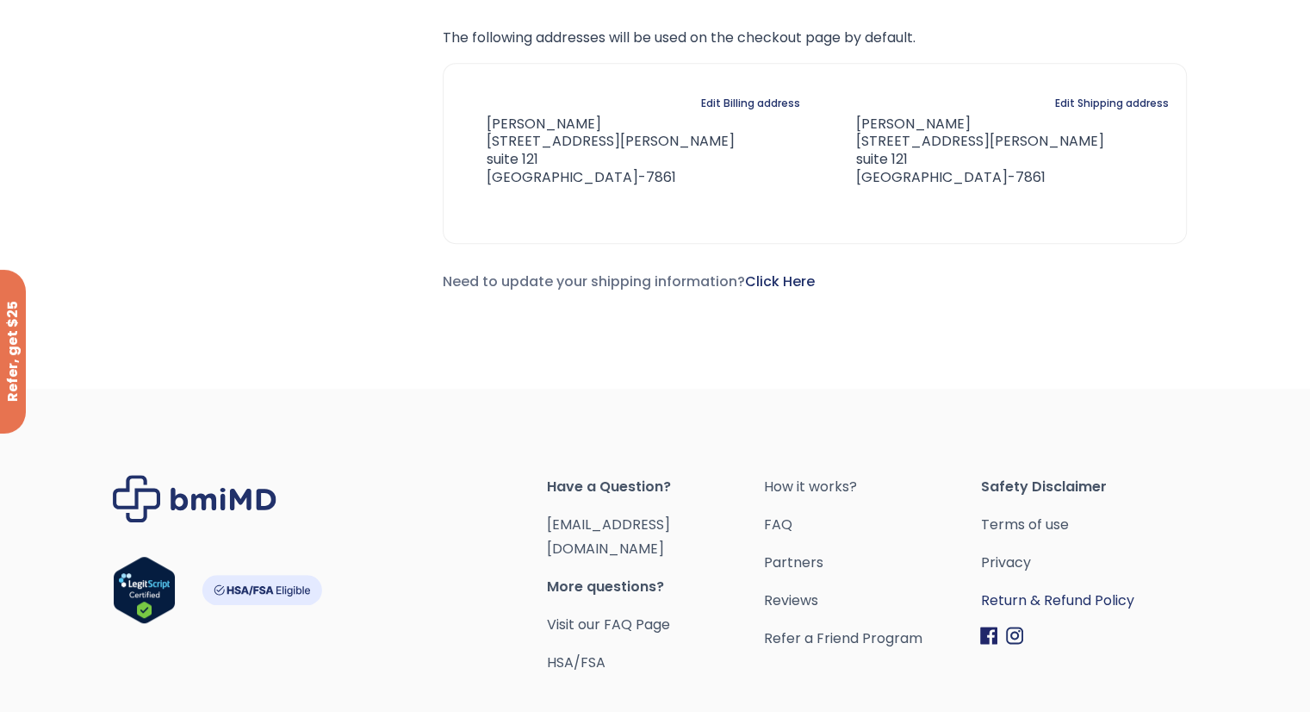
click at [1007, 594] on link "Return & Refund Policy" at bounding box center [1088, 600] width 217 height 24
